Goal: Task Accomplishment & Management: Use online tool/utility

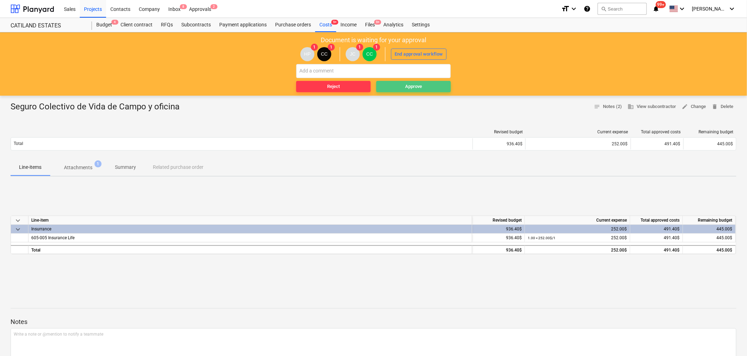
click at [410, 85] on div "Approve" at bounding box center [413, 87] width 17 height 8
click at [75, 168] on p "Attachments" at bounding box center [78, 167] width 28 height 7
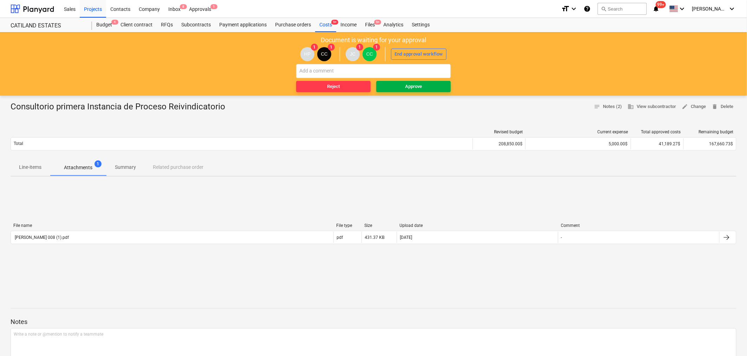
click at [397, 87] on span "Approve" at bounding box center [413, 87] width 69 height 8
